Goal: Information Seeking & Learning: Find specific page/section

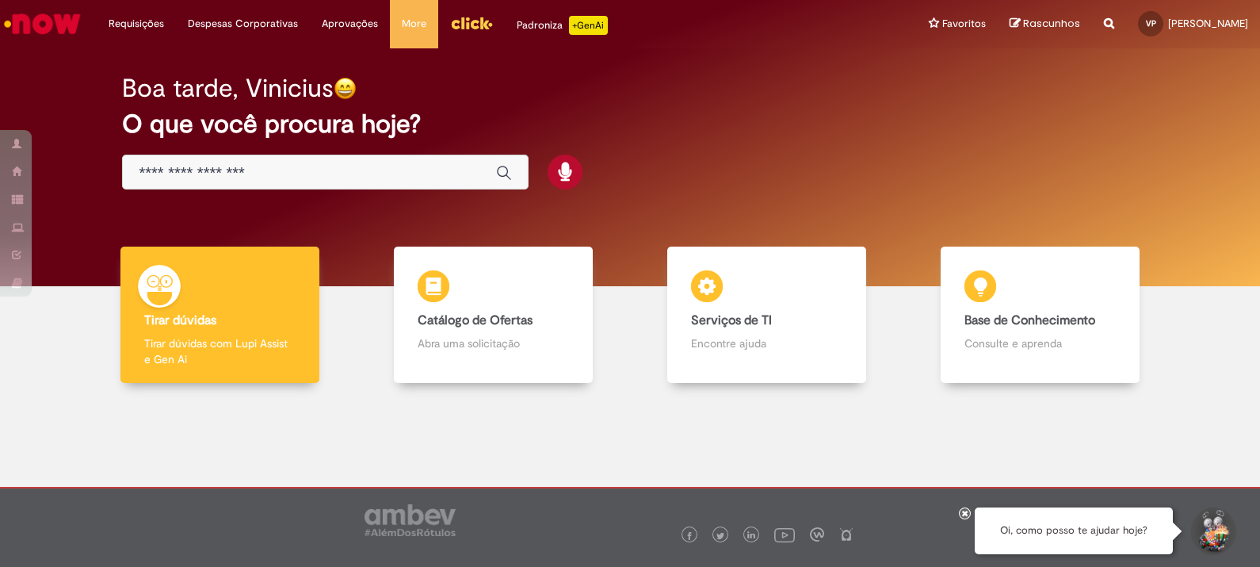
click at [366, 178] on input "Basta digitar aqui" at bounding box center [309, 173] width 341 height 18
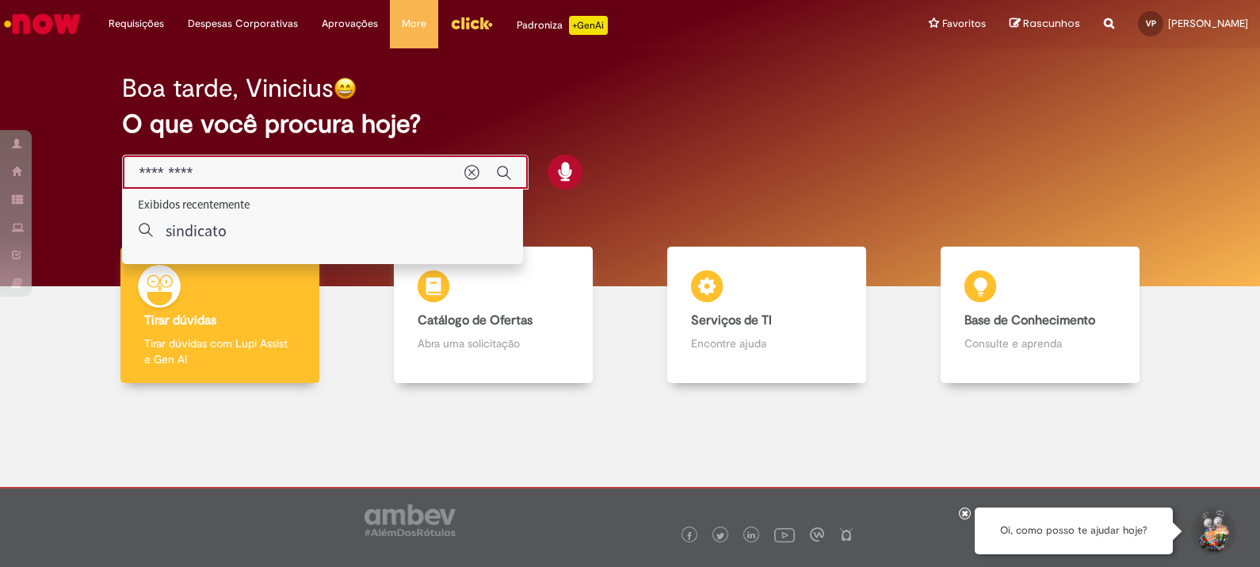
type input "*********"
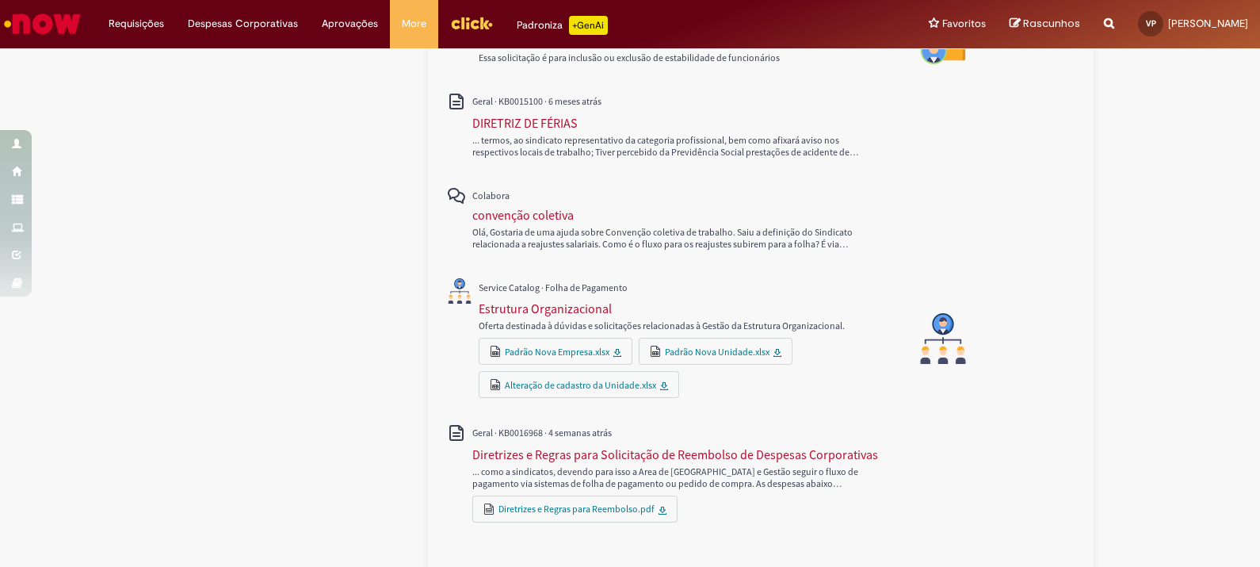
scroll to position [796, 0]
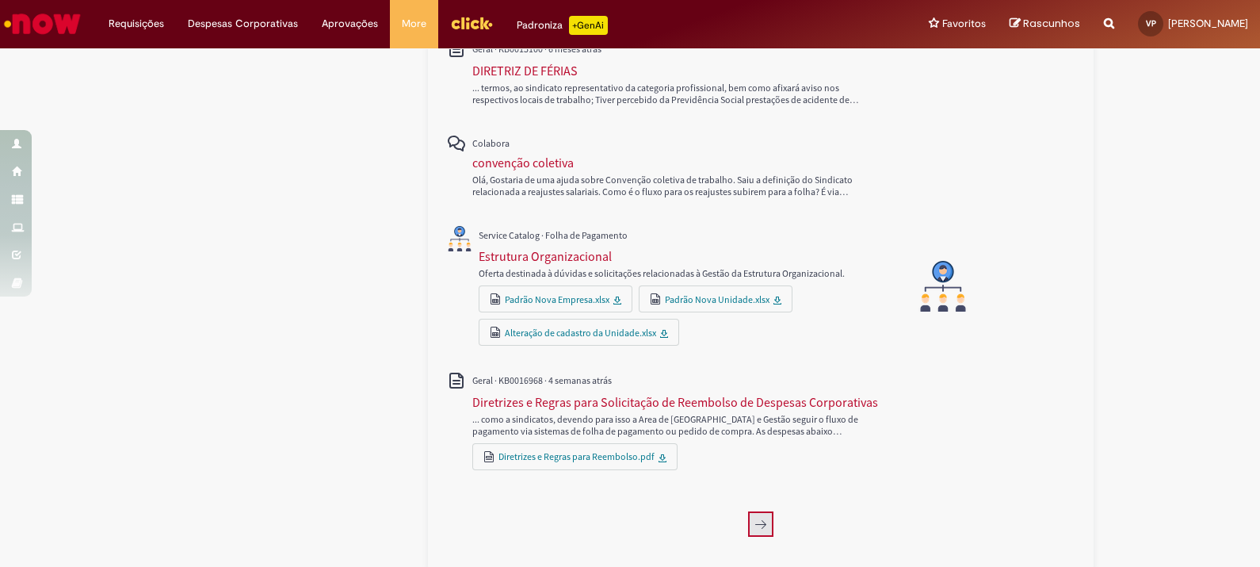
click at [755, 518] on icon "Próxima página, 2" at bounding box center [761, 524] width 13 height 13
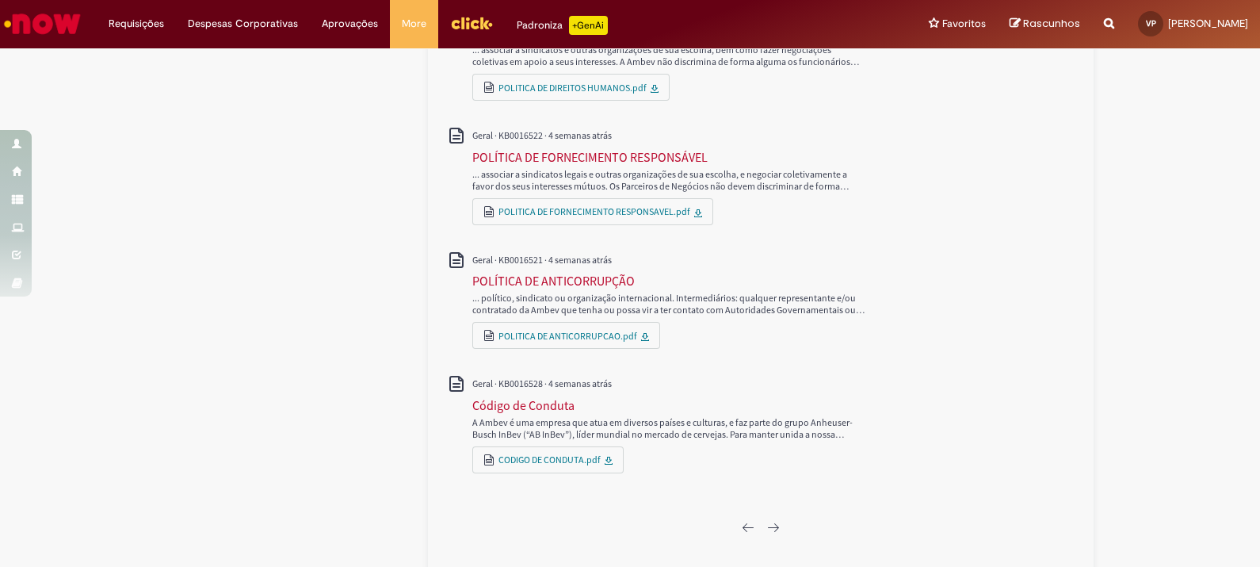
scroll to position [894, 0]
click at [773, 517] on button "Próxima página, 3" at bounding box center [773, 524] width 25 height 25
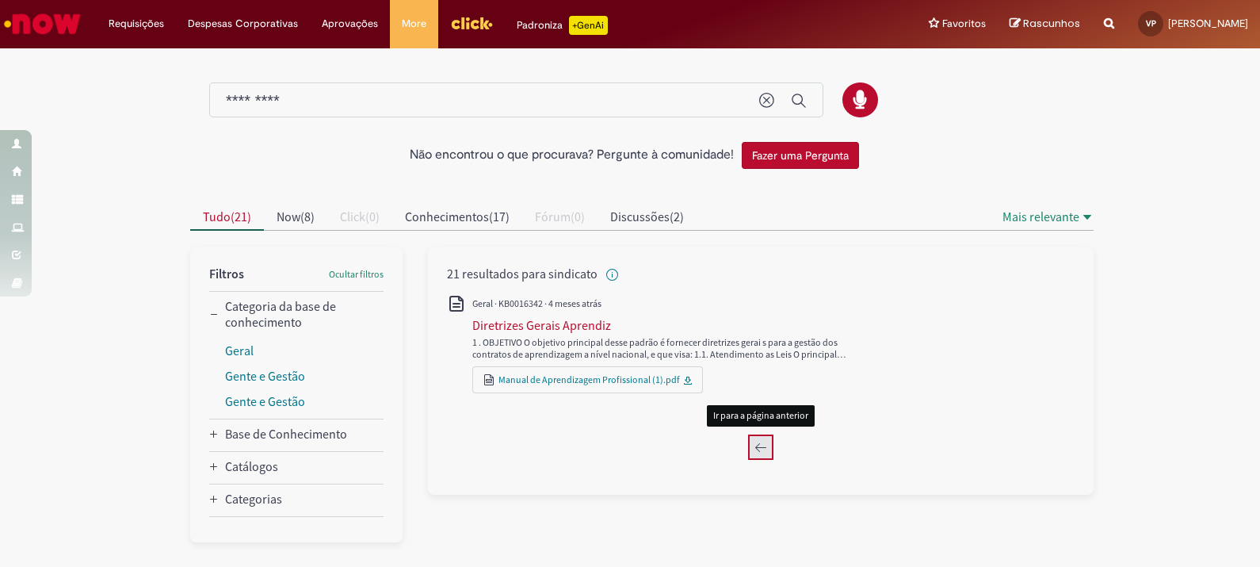
click at [755, 445] on icon "Página anterior, 2" at bounding box center [761, 447] width 13 height 13
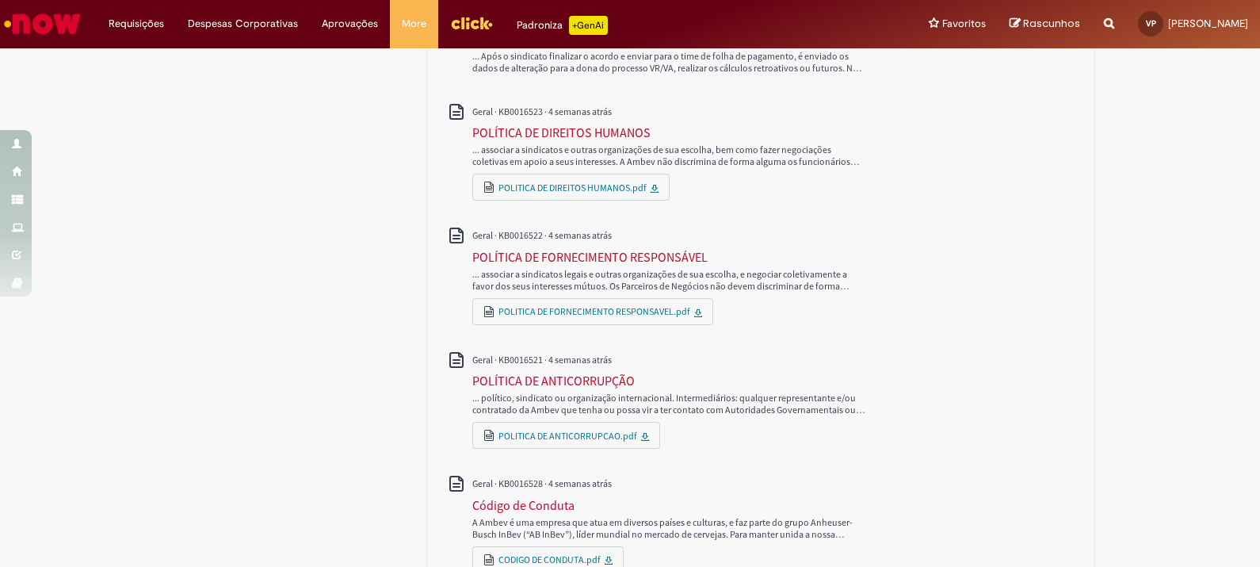
scroll to position [894, 0]
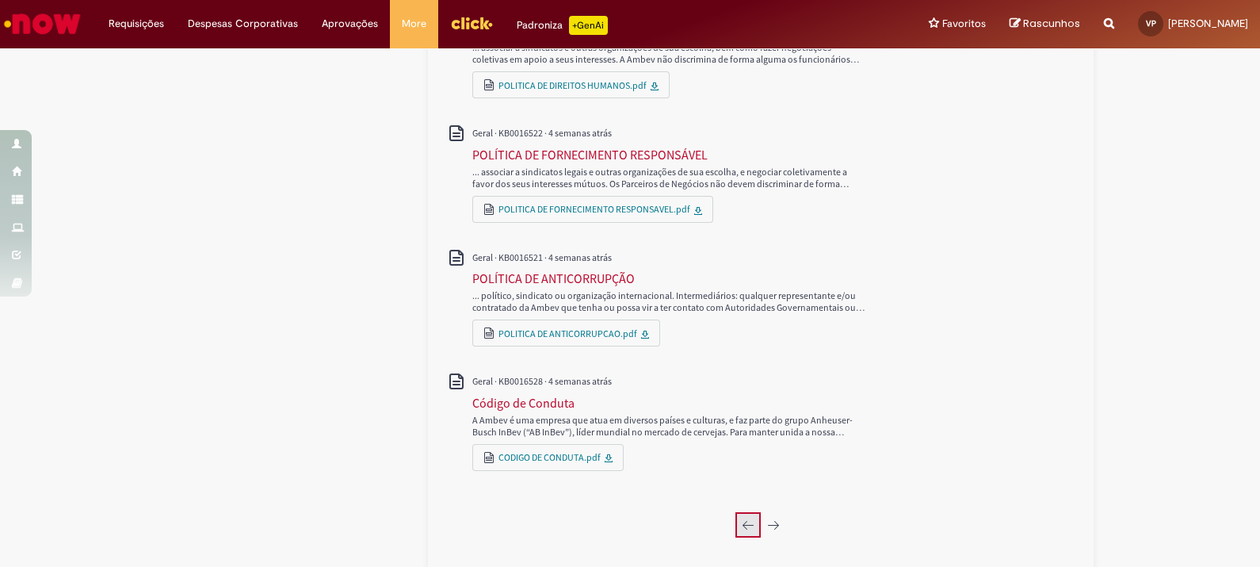
click at [742, 518] on icon "Página anterior, 1" at bounding box center [748, 524] width 13 height 13
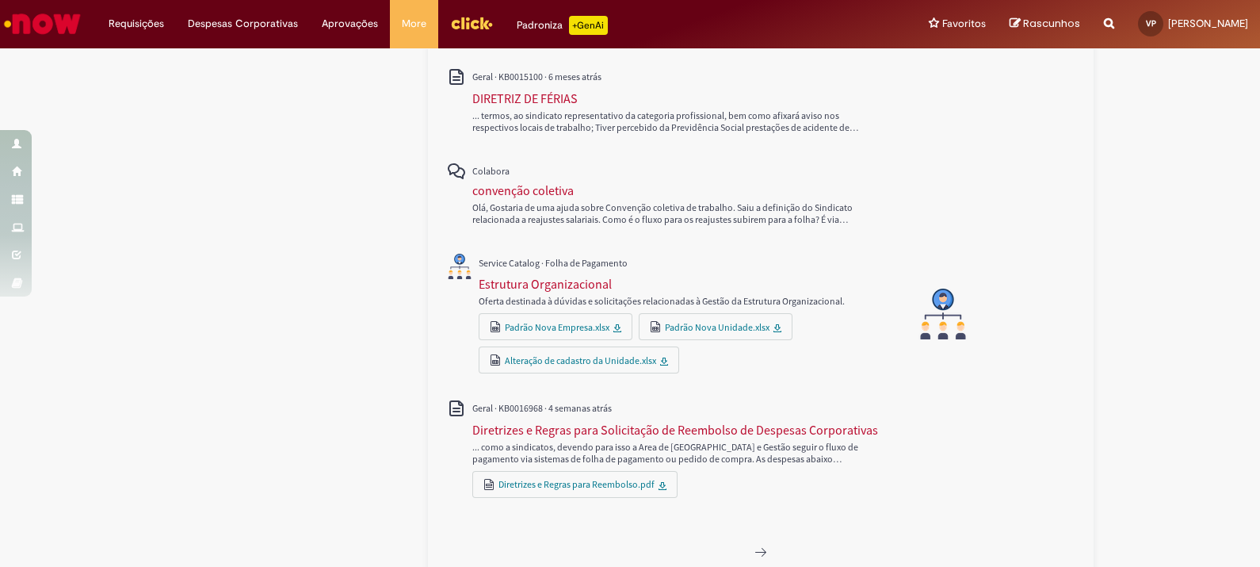
scroll to position [792, 0]
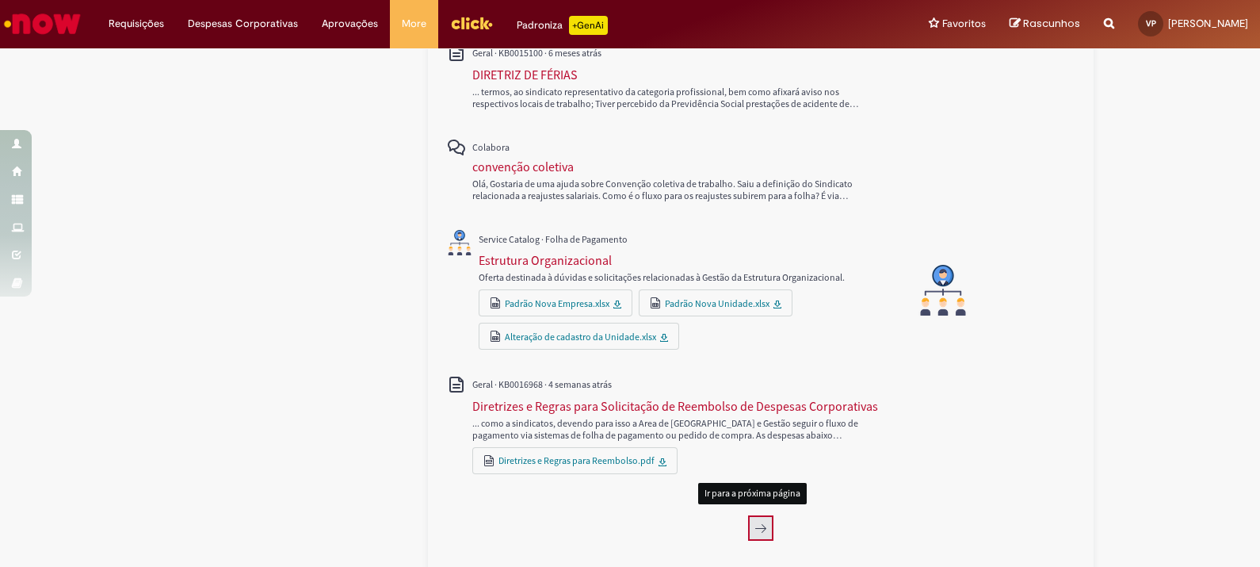
click at [755, 529] on icon "Próxima página, 2" at bounding box center [761, 528] width 13 height 13
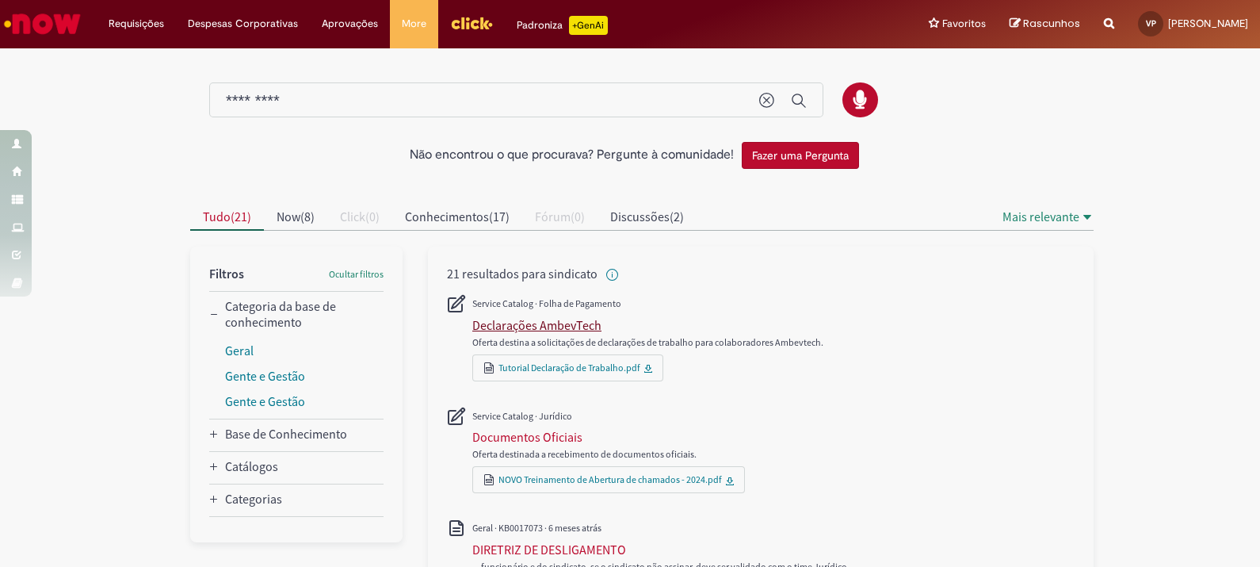
click at [560, 318] on div "Declarações AmbevTech" at bounding box center [536, 325] width 129 height 16
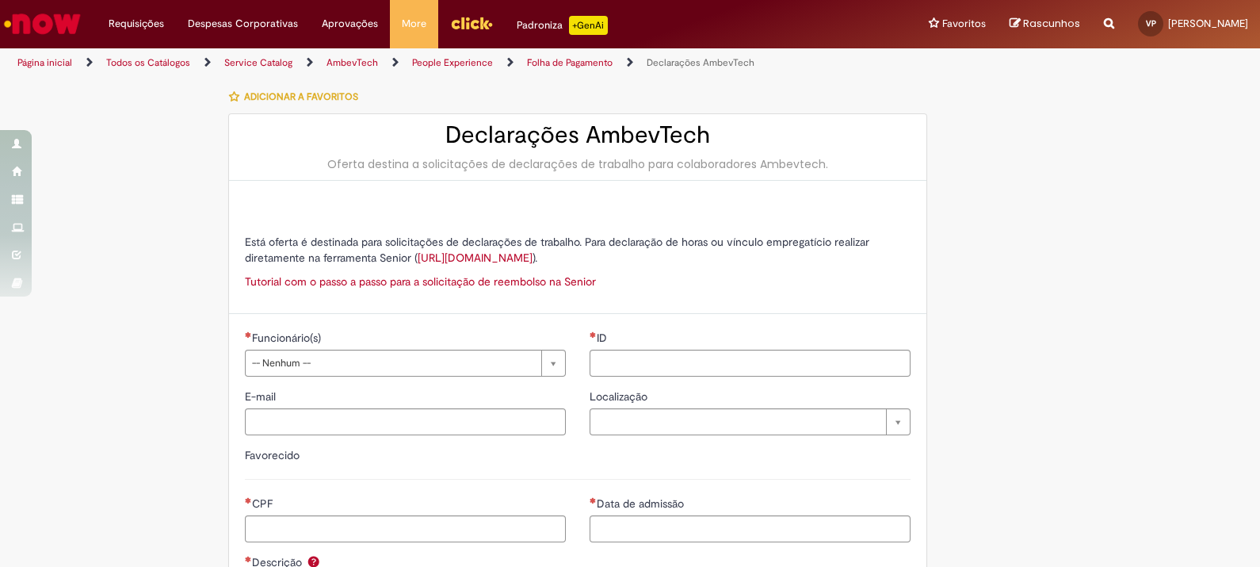
scroll to position [258, 0]
